Goal: Transaction & Acquisition: Download file/media

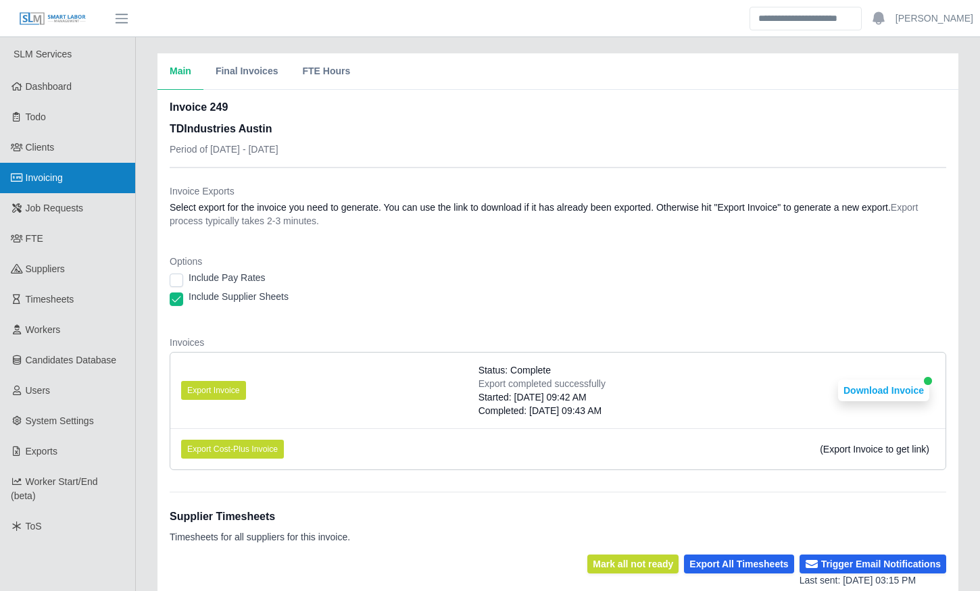
click at [70, 175] on link "Invoicing" at bounding box center [67, 178] width 135 height 30
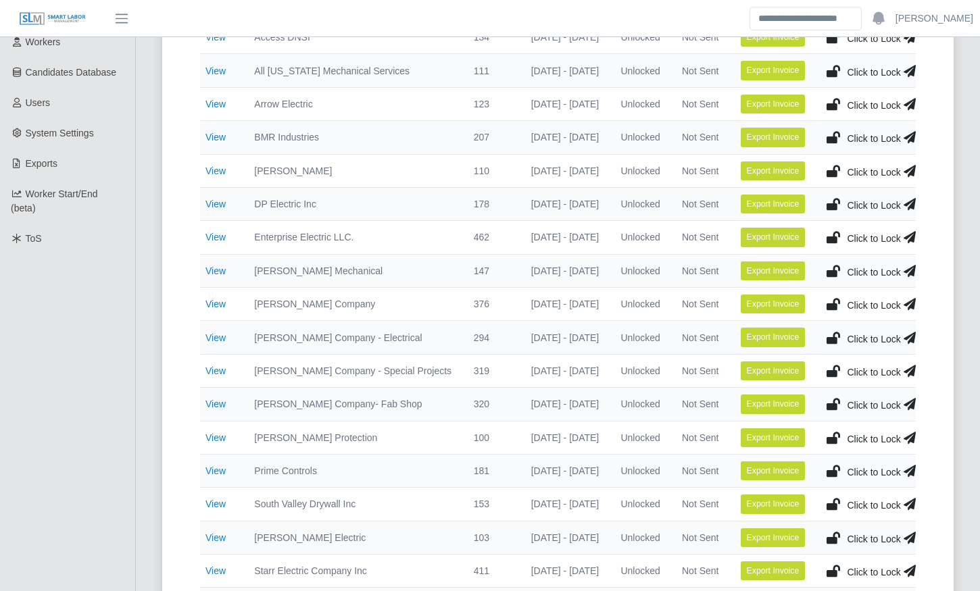
scroll to position [289, 0]
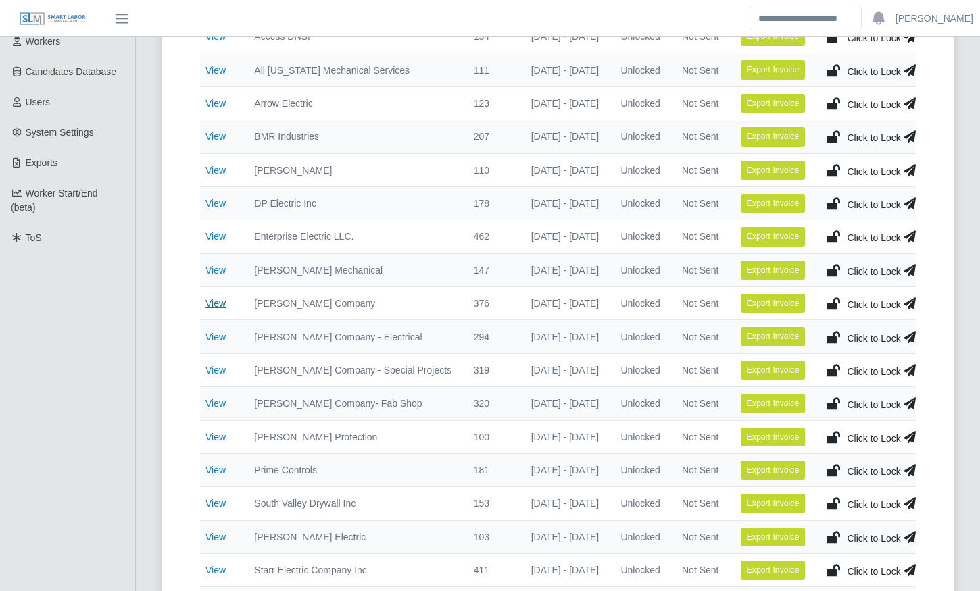
click at [216, 303] on link "View" at bounding box center [215, 303] width 20 height 11
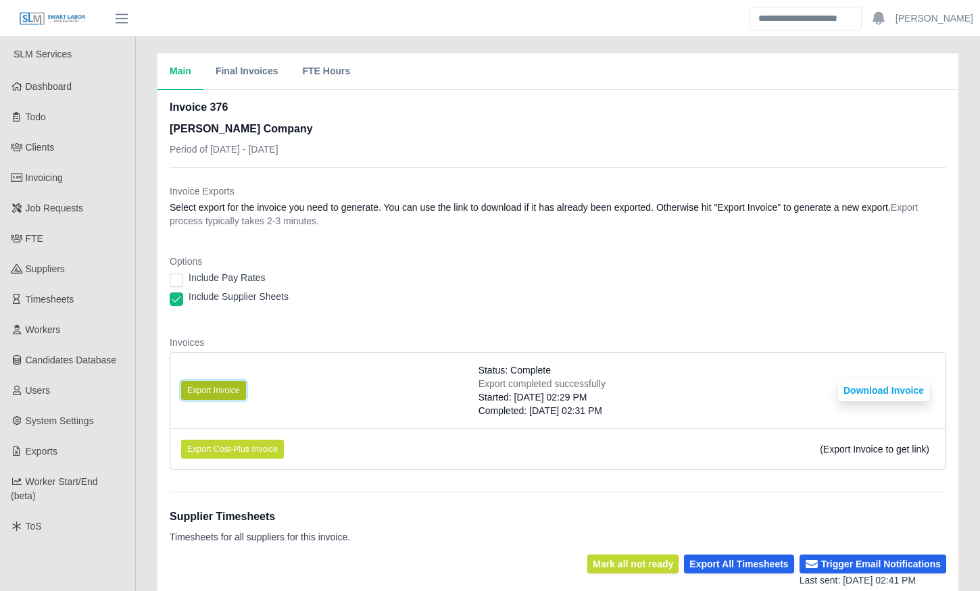
click at [216, 387] on button "Export Invoice" at bounding box center [213, 390] width 65 height 19
click at [887, 390] on button "Download Invoice" at bounding box center [883, 391] width 91 height 22
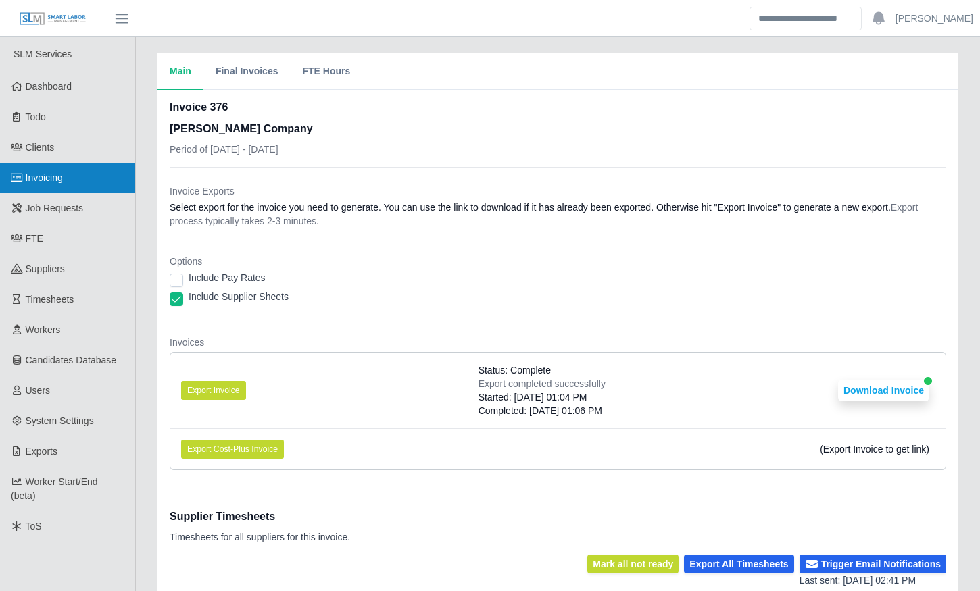
click at [70, 178] on link "Invoicing" at bounding box center [67, 178] width 135 height 30
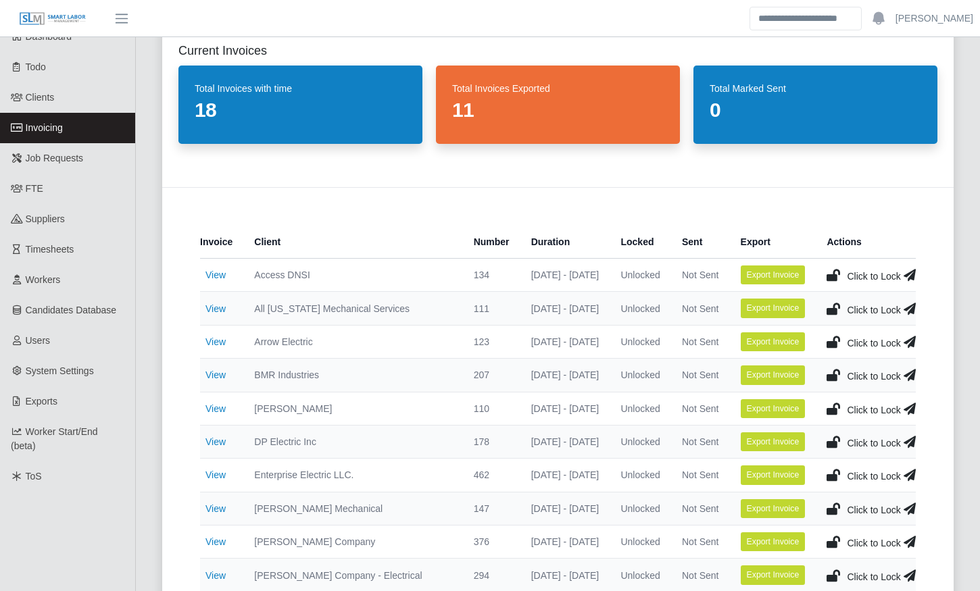
scroll to position [55, 0]
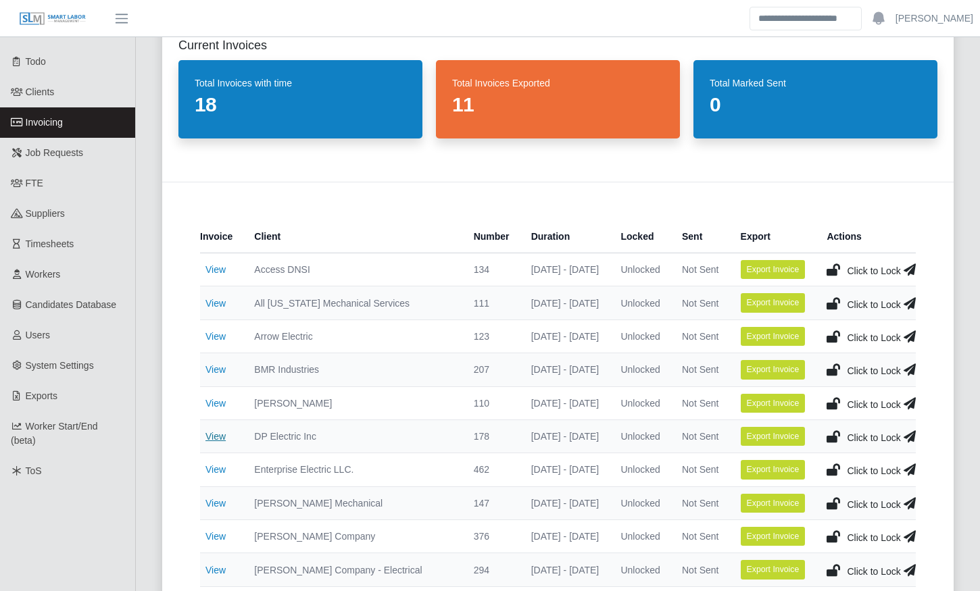
click at [222, 432] on link "View" at bounding box center [215, 436] width 20 height 11
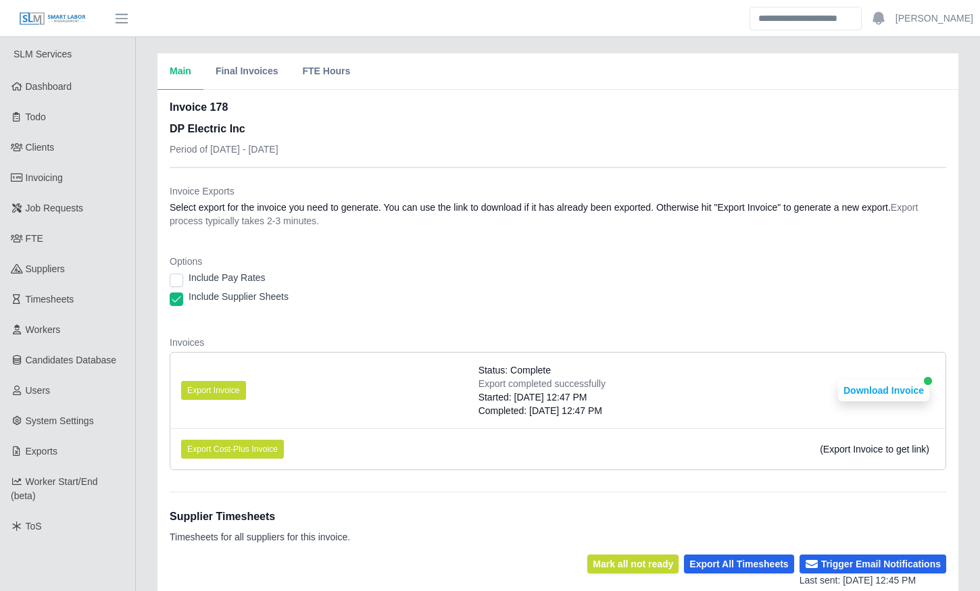
click at [593, 277] on div "Include Pay Rates" at bounding box center [558, 280] width 777 height 19
click at [504, 336] on dt "Invoices" at bounding box center [558, 343] width 777 height 14
click at [139, 395] on div "Main Final Invoices FTE Hours Invoice 178 DP Electric Inc Period of [DATE] - [D…" at bounding box center [558, 534] width 844 height 962
click at [142, 389] on div "Main Final Invoices FTE Hours Invoice 178 DP Electric Inc Period of [DATE] - [D…" at bounding box center [558, 534] width 844 height 962
click at [145, 386] on div "Main Final Invoices FTE Hours Invoice 178 DP Electric Inc Period of [DATE] - [D…" at bounding box center [558, 534] width 844 height 962
